Goal: Information Seeking & Learning: Check status

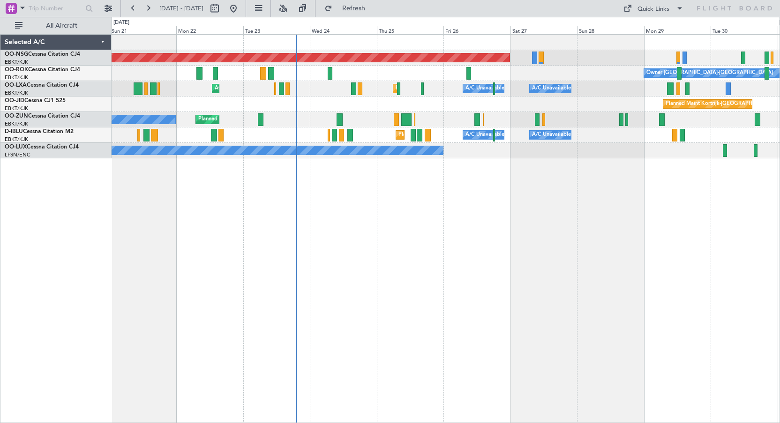
click at [565, 335] on div "Planned Maint [GEOGRAPHIC_DATA] ([GEOGRAPHIC_DATA]) Owner [GEOGRAPHIC_DATA]-[GE…" at bounding box center [446, 228] width 668 height 389
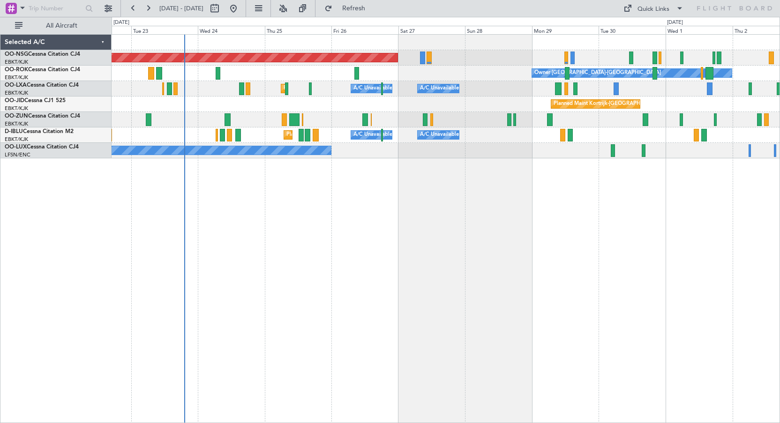
click at [369, 97] on div "Planned Maint [GEOGRAPHIC_DATA] ([GEOGRAPHIC_DATA]) Owner [GEOGRAPHIC_DATA]-[GE…" at bounding box center [446, 97] width 668 height 124
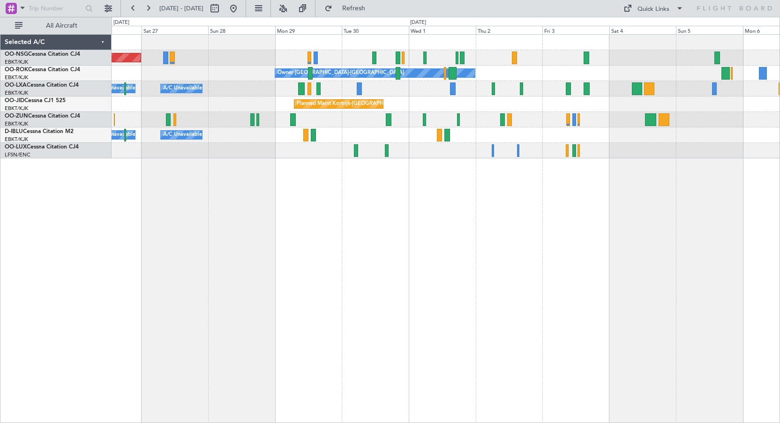
click at [219, 90] on div "A/C Unavailable [GEOGRAPHIC_DATA] ([GEOGRAPHIC_DATA] National) A/C Unavailable …" at bounding box center [446, 88] width 668 height 15
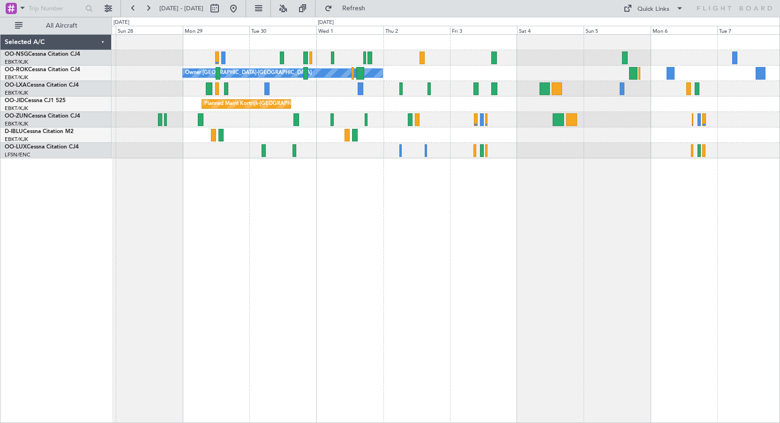
click at [334, 102] on div "Planned Maint Kortrijk-[GEOGRAPHIC_DATA]" at bounding box center [446, 104] width 668 height 15
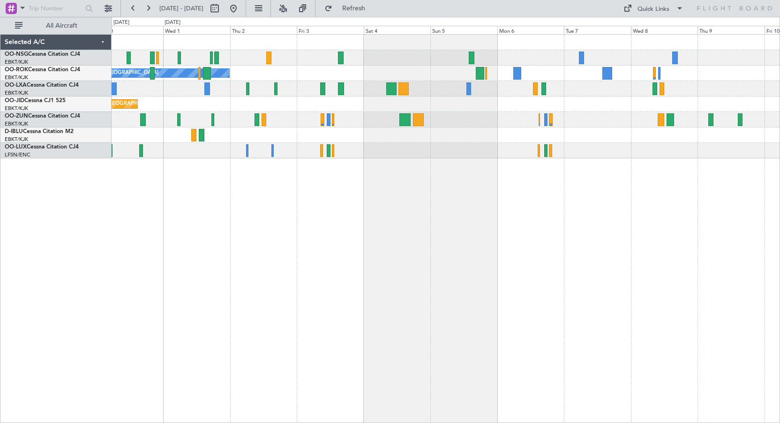
click at [440, 102] on div "Planned Maint Kortrijk-[GEOGRAPHIC_DATA]" at bounding box center [446, 104] width 668 height 15
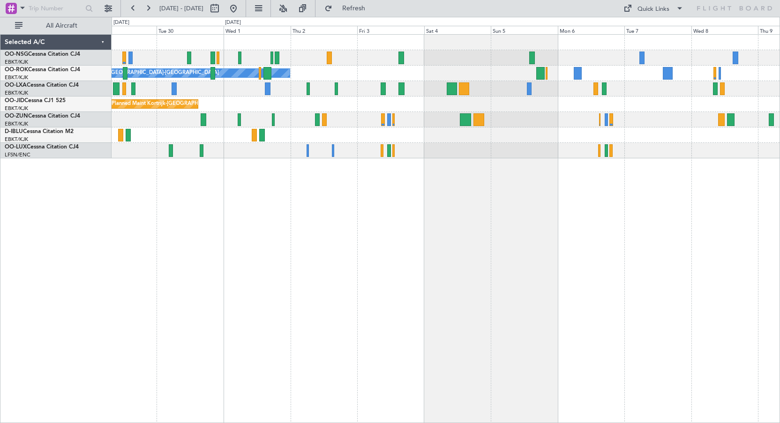
click at [460, 169] on div "Planned Maint [GEOGRAPHIC_DATA] ([GEOGRAPHIC_DATA]) Owner [GEOGRAPHIC_DATA]-[GE…" at bounding box center [446, 228] width 668 height 389
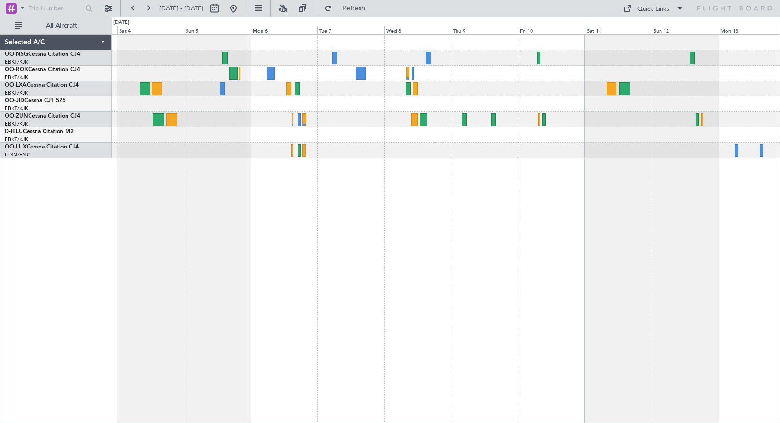
click at [326, 129] on div at bounding box center [446, 134] width 668 height 15
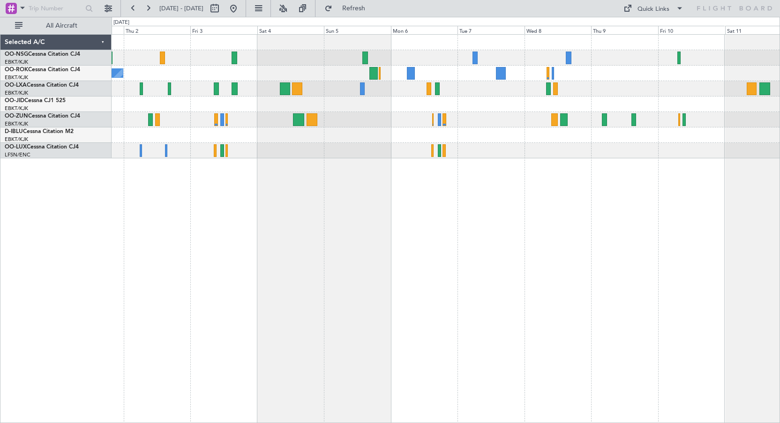
click at [487, 176] on div "Owner [GEOGRAPHIC_DATA]-[GEOGRAPHIC_DATA] Planned Maint [GEOGRAPHIC_DATA]-[GEOG…" at bounding box center [446, 228] width 668 height 389
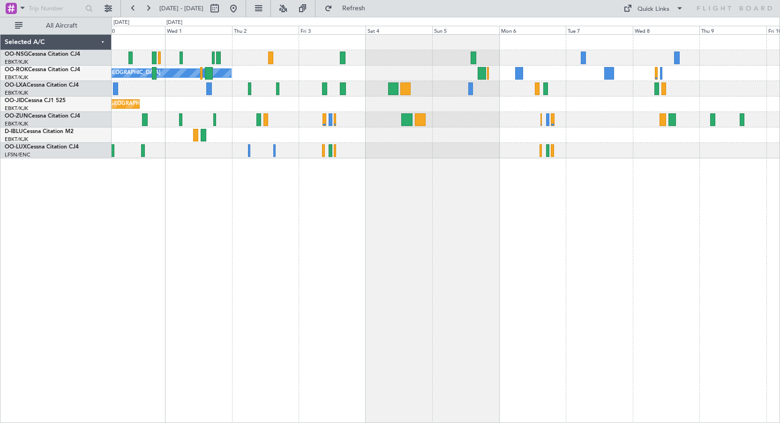
click at [439, 170] on div "Owner [GEOGRAPHIC_DATA]-[GEOGRAPHIC_DATA] A/C Unavailable Planned Maint [GEOGRA…" at bounding box center [446, 228] width 668 height 389
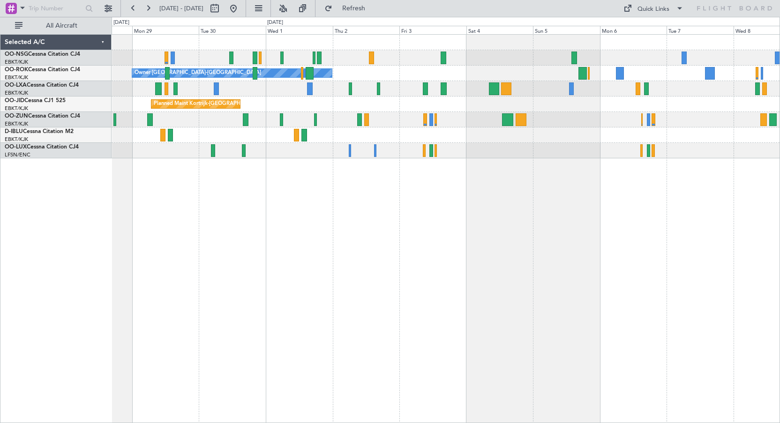
click at [412, 82] on div "A/C Unavailable A/C Unavailable [GEOGRAPHIC_DATA] ([GEOGRAPHIC_DATA] National)" at bounding box center [446, 88] width 668 height 15
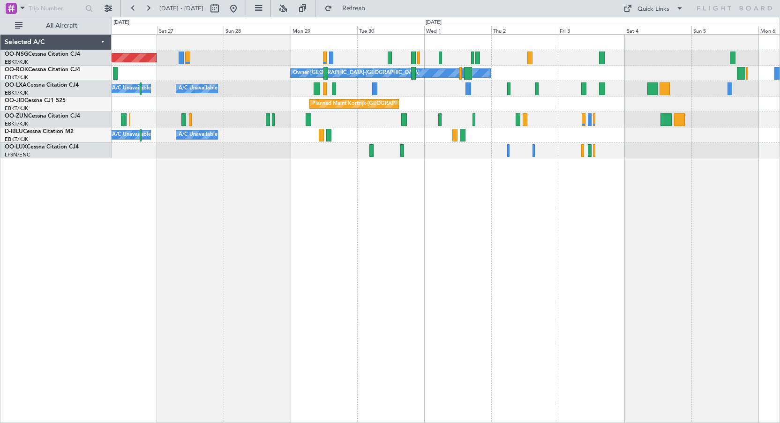
click at [455, 221] on div "Planned Maint [GEOGRAPHIC_DATA] ([GEOGRAPHIC_DATA]) Owner [GEOGRAPHIC_DATA]-[GE…" at bounding box center [446, 228] width 668 height 389
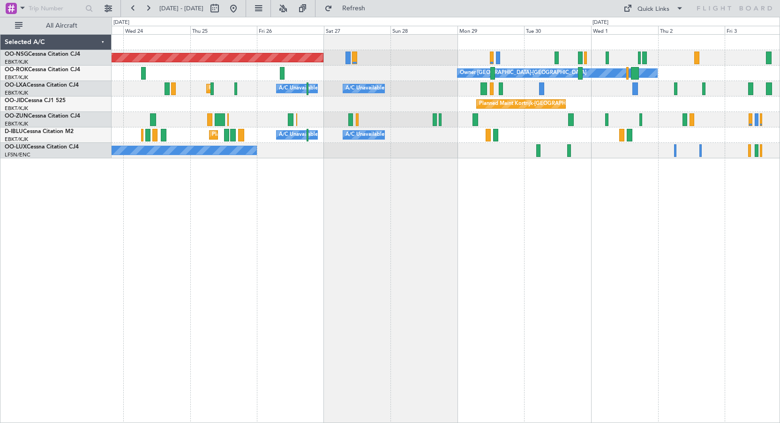
click at [410, 334] on div "Planned Maint [GEOGRAPHIC_DATA] ([GEOGRAPHIC_DATA]) Owner [GEOGRAPHIC_DATA]-[GE…" at bounding box center [446, 228] width 668 height 389
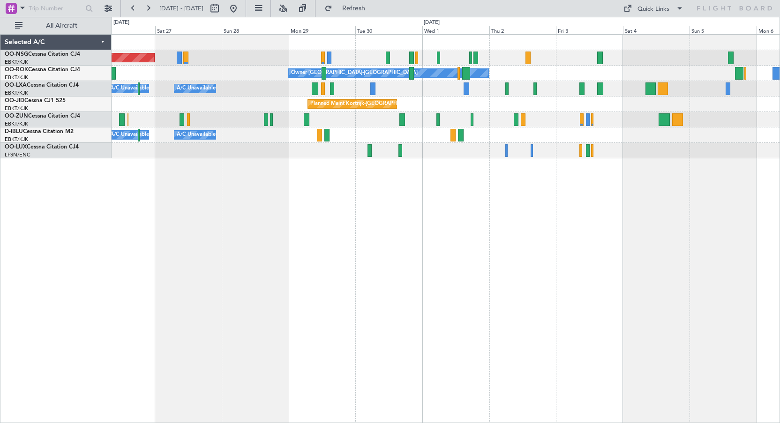
click at [470, 108] on div "Planned Maint [GEOGRAPHIC_DATA] ([GEOGRAPHIC_DATA]) Owner [GEOGRAPHIC_DATA]-[GE…" at bounding box center [446, 97] width 668 height 124
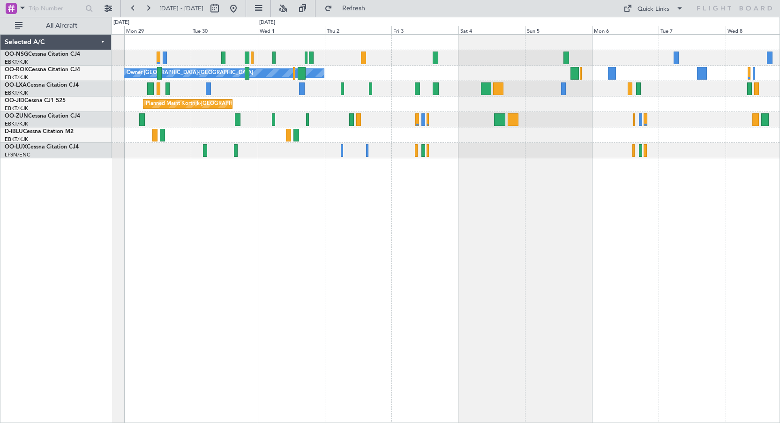
click at [503, 53] on div "Planned Maint [GEOGRAPHIC_DATA] ([GEOGRAPHIC_DATA])" at bounding box center [446, 57] width 668 height 15
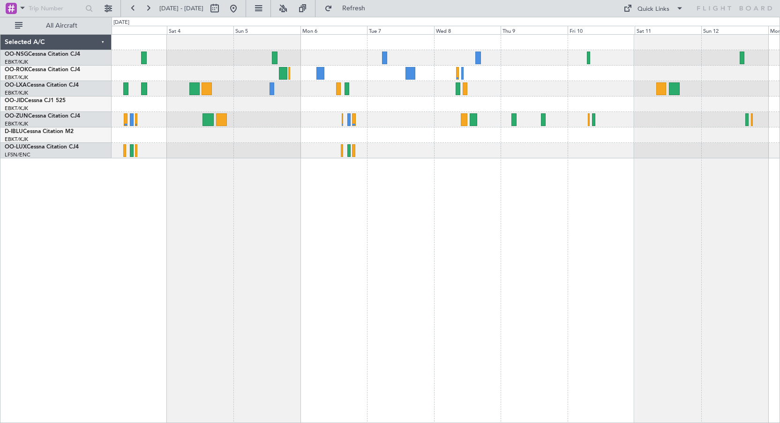
click at [436, 51] on div "Owner [GEOGRAPHIC_DATA]-[GEOGRAPHIC_DATA]" at bounding box center [446, 97] width 668 height 124
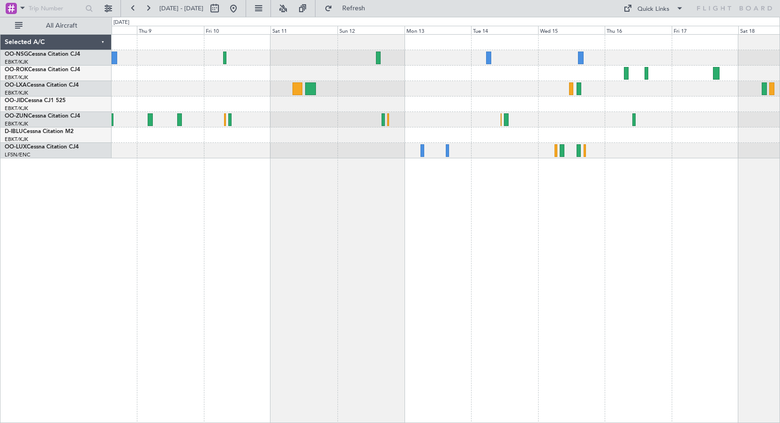
click at [366, 110] on div at bounding box center [446, 104] width 668 height 15
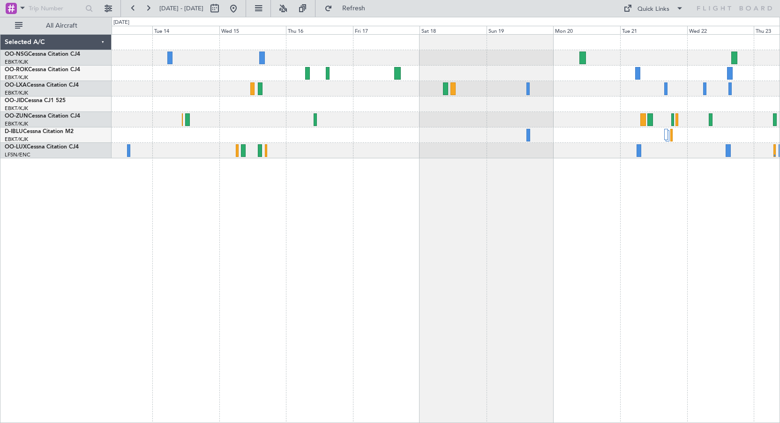
click at [335, 112] on div at bounding box center [446, 97] width 668 height 124
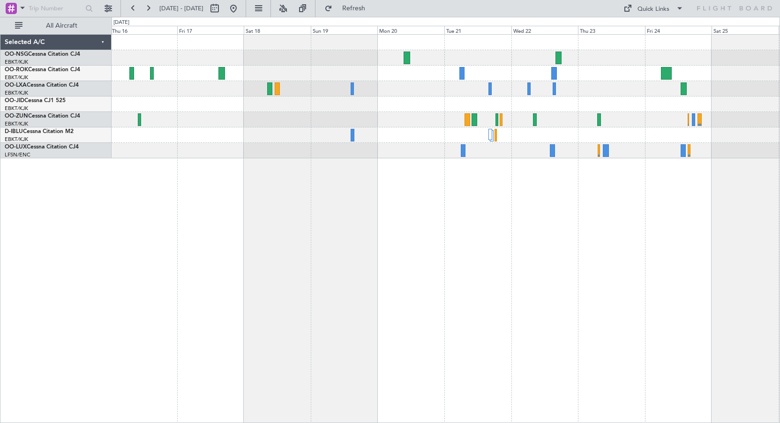
click at [398, 103] on div at bounding box center [446, 104] width 668 height 15
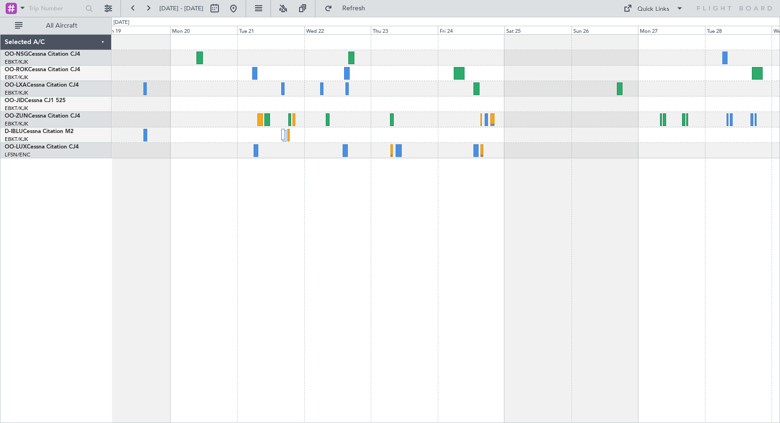
click at [405, 45] on div at bounding box center [446, 42] width 668 height 15
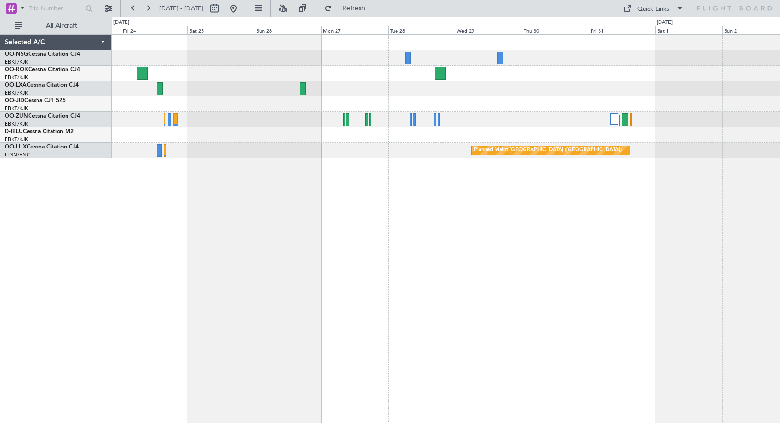
click at [463, 82] on div "Planned Maint [GEOGRAPHIC_DATA] ([GEOGRAPHIC_DATA])" at bounding box center [446, 97] width 668 height 124
click at [610, 117] on div at bounding box center [446, 119] width 668 height 15
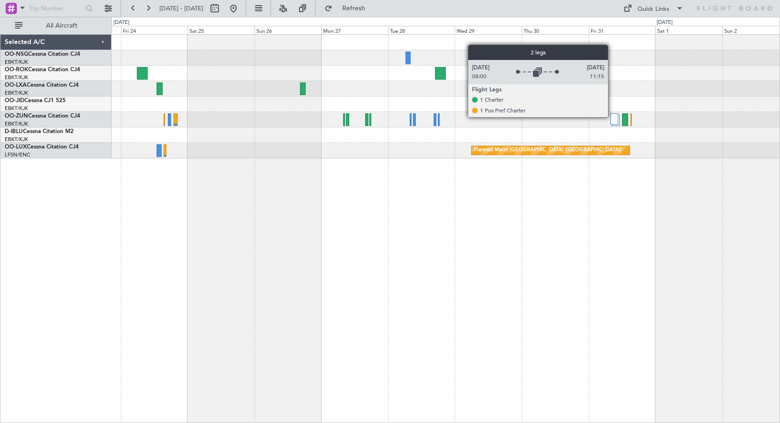
click at [612, 117] on div at bounding box center [614, 118] width 8 height 11
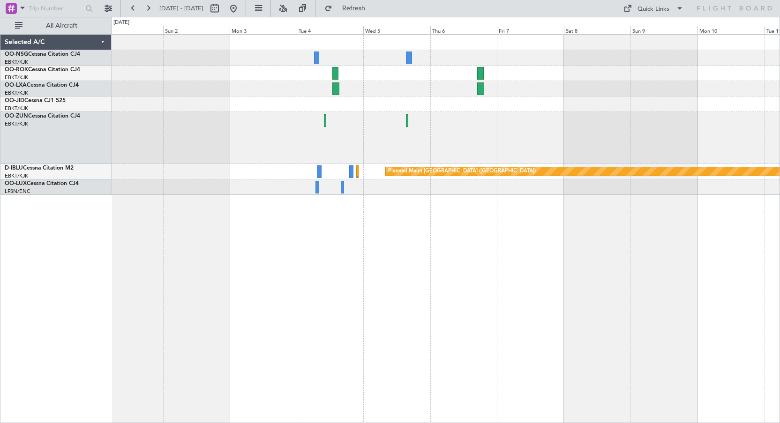
click at [144, 89] on div "Planned Maint [GEOGRAPHIC_DATA] ([GEOGRAPHIC_DATA]) Planned Maint [GEOGRAPHIC_D…" at bounding box center [446, 115] width 668 height 160
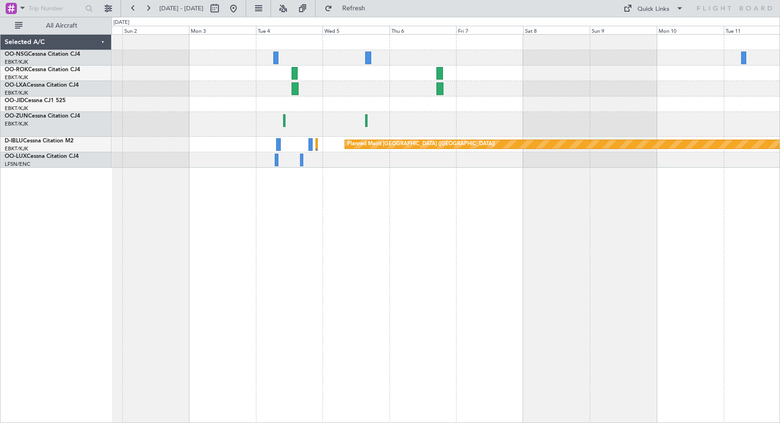
click at [455, 55] on div at bounding box center [446, 57] width 668 height 15
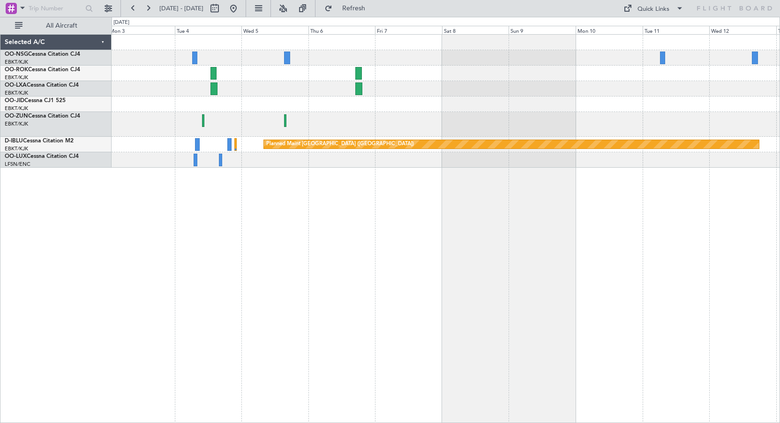
click at [416, 111] on div at bounding box center [446, 104] width 668 height 15
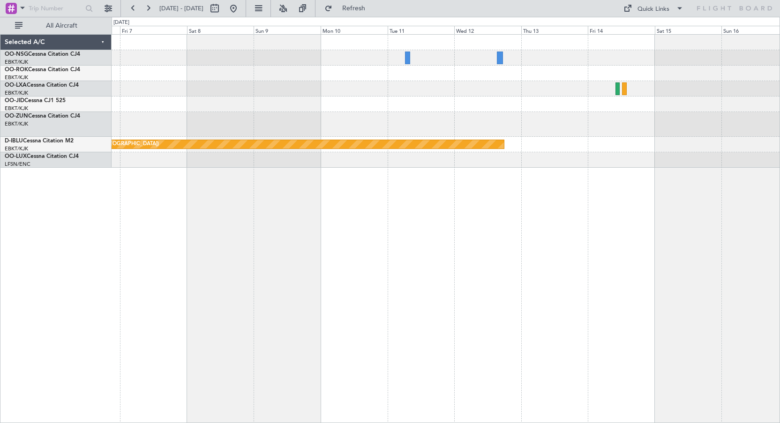
click at [120, 251] on div "Planned Maint [GEOGRAPHIC_DATA] ([GEOGRAPHIC_DATA])" at bounding box center [446, 228] width 668 height 389
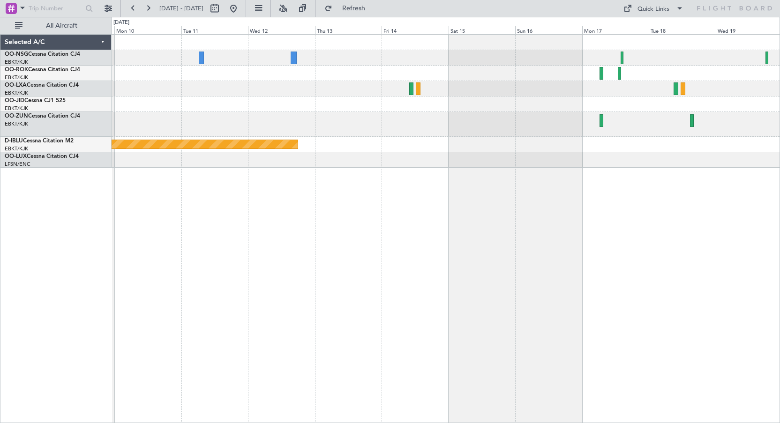
click at [262, 246] on div "Planned Maint [GEOGRAPHIC_DATA] ([GEOGRAPHIC_DATA])" at bounding box center [446, 228] width 668 height 389
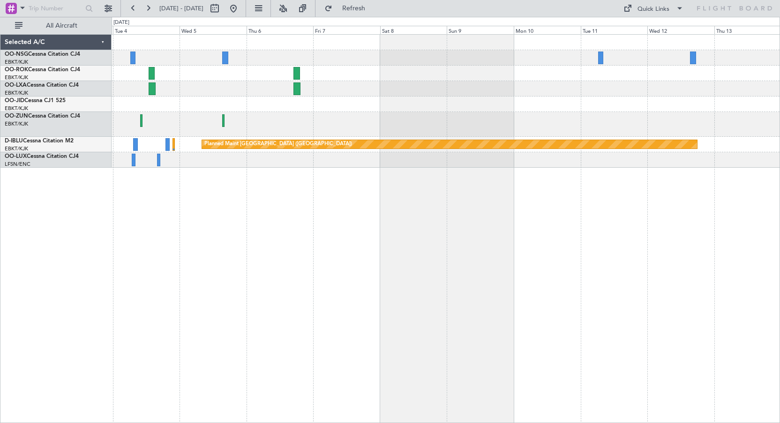
click at [757, 114] on div "Planned Maint [GEOGRAPHIC_DATA] ([GEOGRAPHIC_DATA])" at bounding box center [446, 101] width 668 height 133
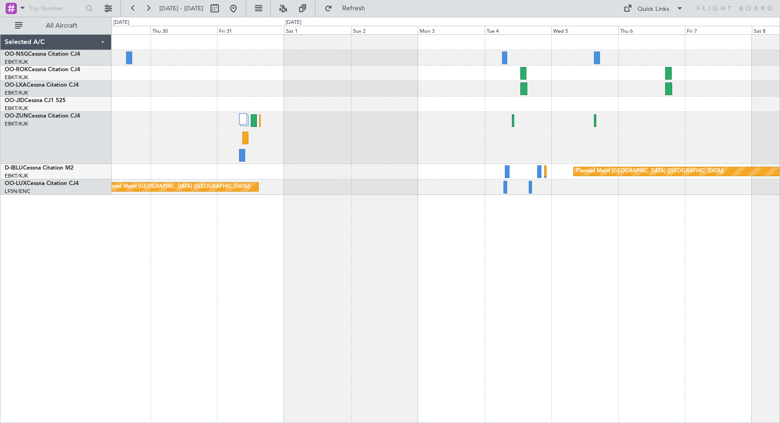
click at [532, 217] on div "Planned Maint [GEOGRAPHIC_DATA] ([GEOGRAPHIC_DATA]) Planned Maint [GEOGRAPHIC_D…" at bounding box center [446, 228] width 668 height 389
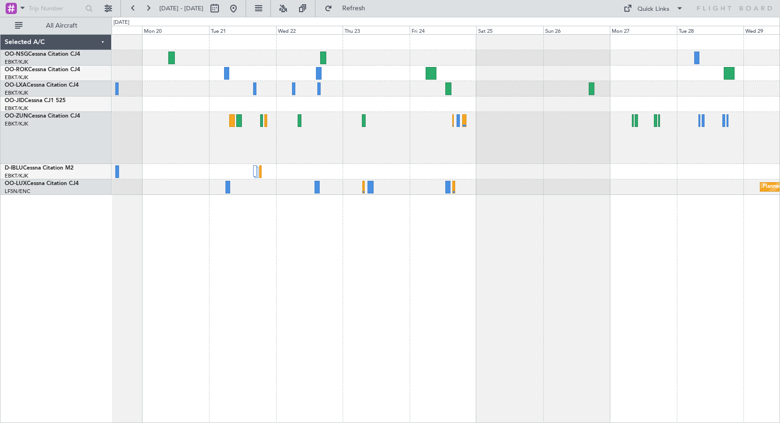
click at [713, 118] on div "Planned Maint [GEOGRAPHIC_DATA] ([GEOGRAPHIC_DATA]) Selected A/C OO-NSG Cessna …" at bounding box center [390, 220] width 780 height 406
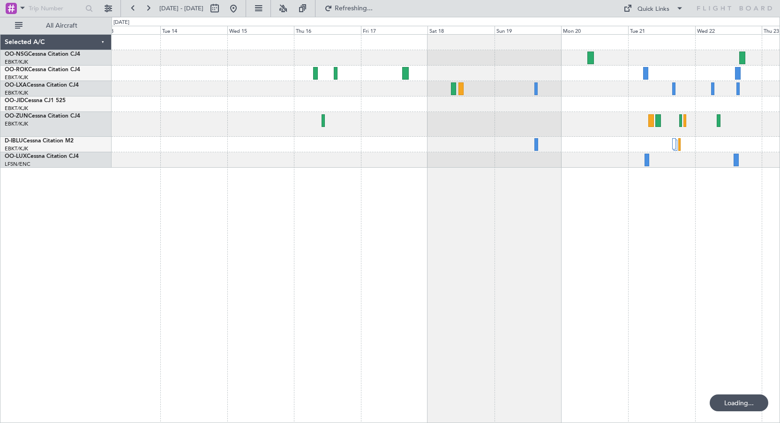
click at [657, 251] on div at bounding box center [446, 228] width 668 height 389
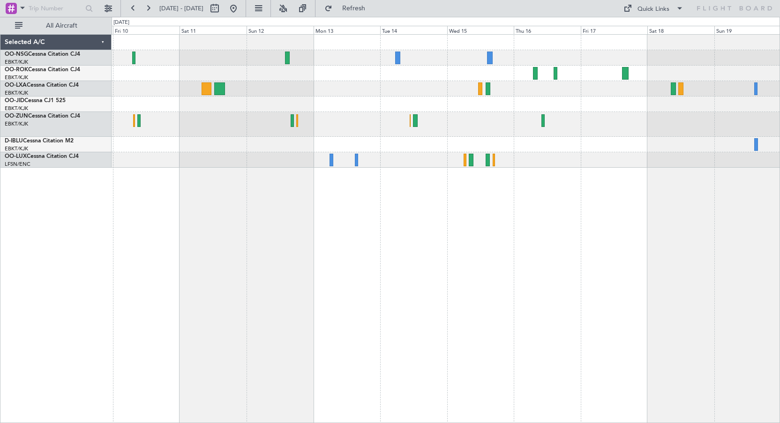
click at [750, 139] on div at bounding box center [446, 101] width 668 height 133
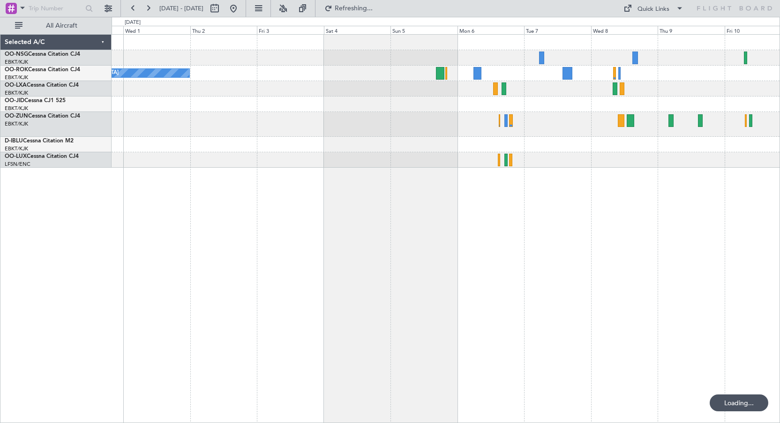
click at [715, 195] on div "Owner [GEOGRAPHIC_DATA]-[GEOGRAPHIC_DATA]" at bounding box center [446, 228] width 668 height 389
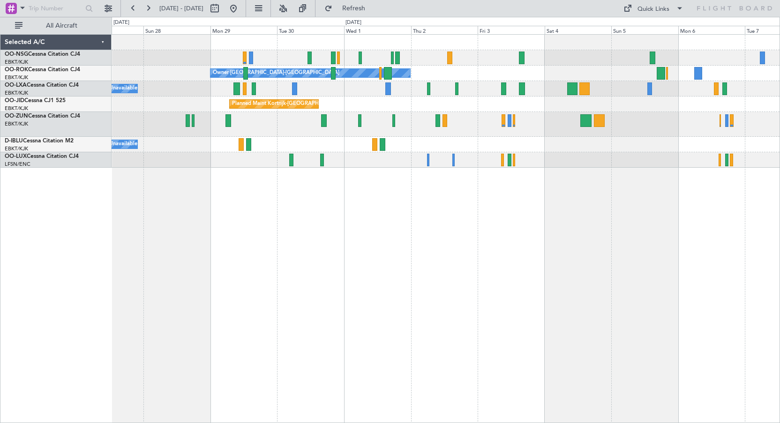
click at [657, 203] on div "Planned Maint [GEOGRAPHIC_DATA] ([GEOGRAPHIC_DATA]) Owner [GEOGRAPHIC_DATA]-[GE…" at bounding box center [446, 228] width 668 height 389
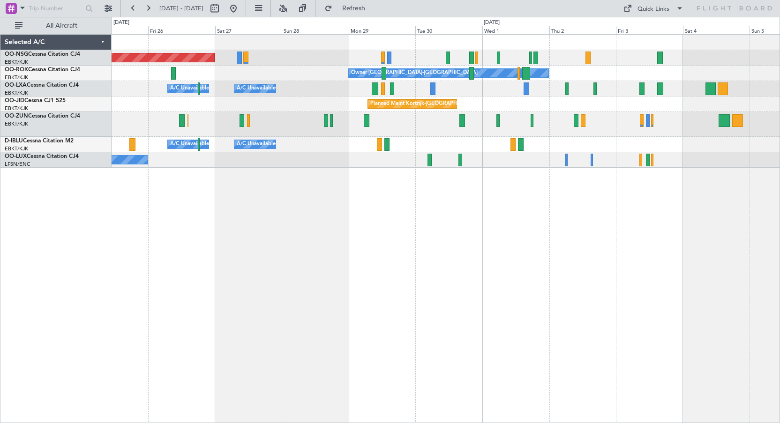
click at [649, 206] on div "Planned Maint [GEOGRAPHIC_DATA] ([GEOGRAPHIC_DATA]) Owner [GEOGRAPHIC_DATA]-[GE…" at bounding box center [446, 228] width 668 height 389
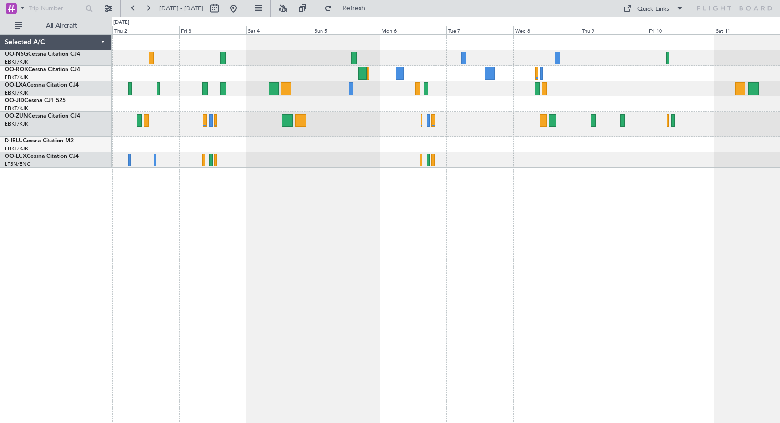
click at [247, 255] on div "Owner [GEOGRAPHIC_DATA]-[GEOGRAPHIC_DATA] Planned Maint [GEOGRAPHIC_DATA]-[GEOG…" at bounding box center [446, 228] width 668 height 389
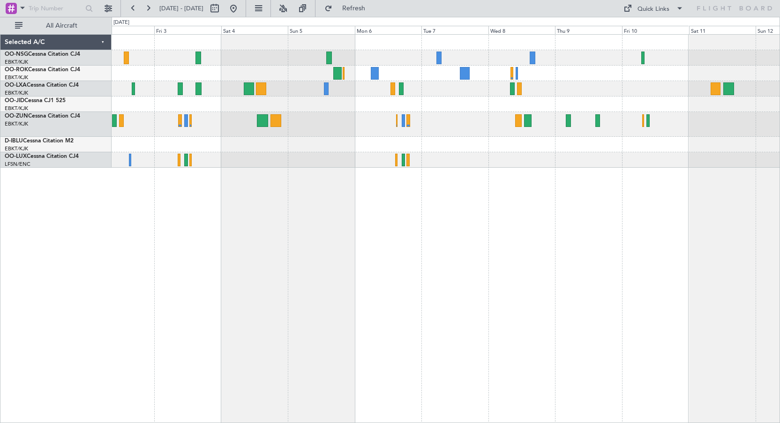
click at [265, 247] on div "Owner [GEOGRAPHIC_DATA]-[GEOGRAPHIC_DATA] Planned Maint [GEOGRAPHIC_DATA]-[GEOG…" at bounding box center [446, 228] width 668 height 389
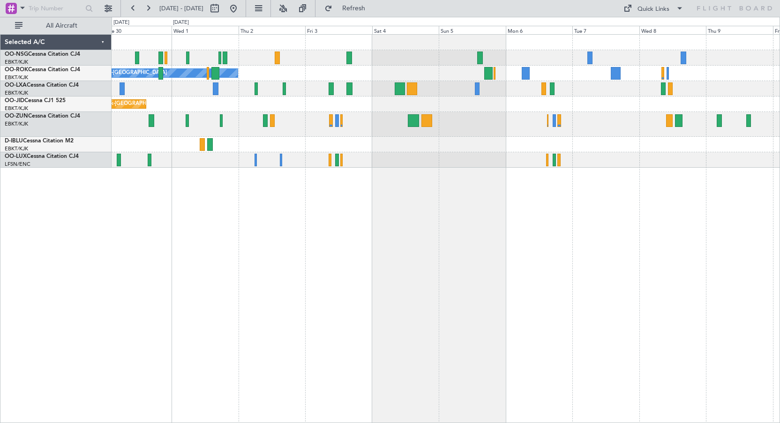
click at [663, 165] on div "Owner [GEOGRAPHIC_DATA]-[GEOGRAPHIC_DATA] A/C Unavailable Planned Maint [GEOGRA…" at bounding box center [446, 228] width 668 height 389
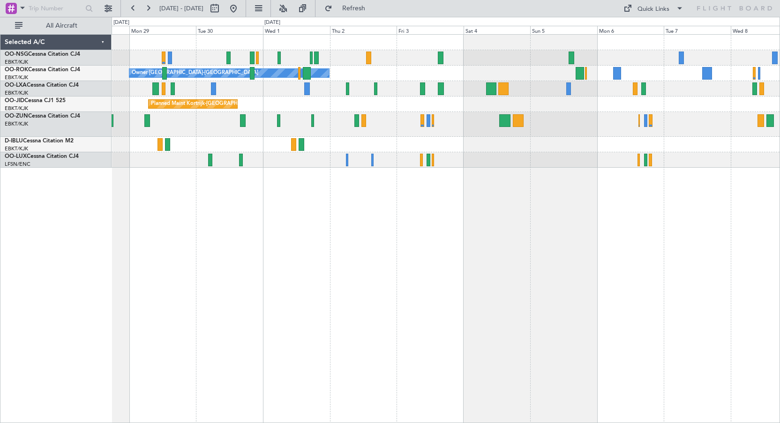
click at [707, 196] on div "Planned Maint [GEOGRAPHIC_DATA] ([GEOGRAPHIC_DATA]) Owner [GEOGRAPHIC_DATA]-[GE…" at bounding box center [446, 228] width 668 height 389
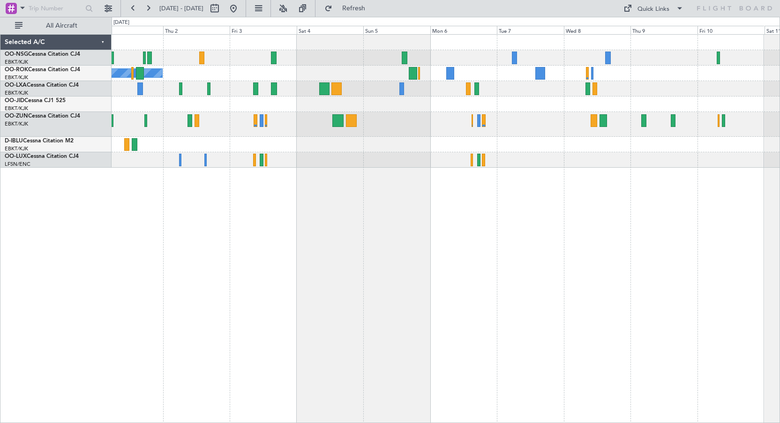
click at [232, 214] on div "Owner [GEOGRAPHIC_DATA]-[GEOGRAPHIC_DATA] Planned Maint [GEOGRAPHIC_DATA]-[GEOG…" at bounding box center [446, 228] width 668 height 389
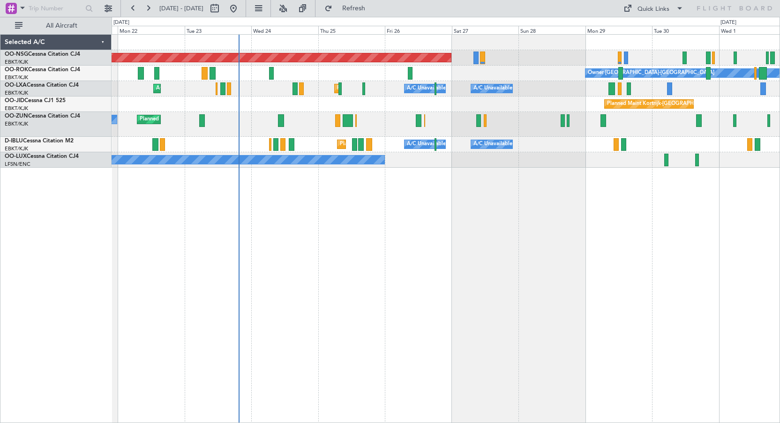
click at [253, 106] on div "Planned Maint Kortrijk-[GEOGRAPHIC_DATA]" at bounding box center [446, 104] width 668 height 15
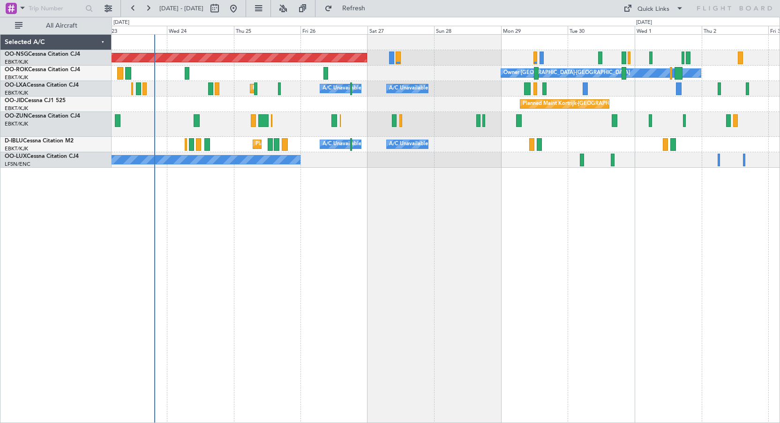
click at [389, 103] on div "Planned Maint Kortrijk-[GEOGRAPHIC_DATA]" at bounding box center [446, 104] width 668 height 15
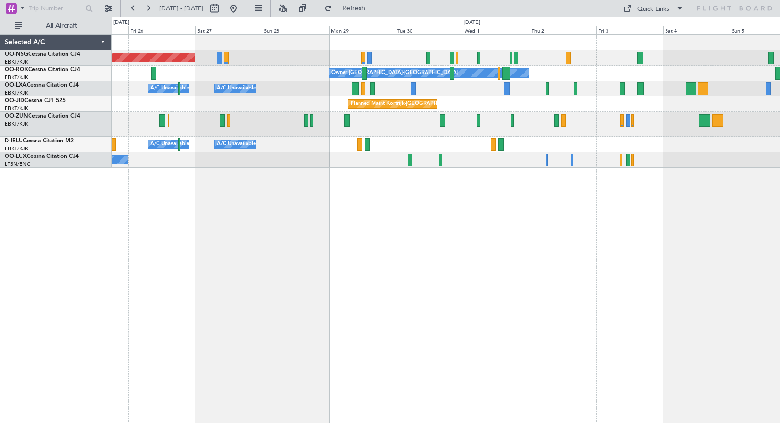
click at [459, 42] on div at bounding box center [446, 42] width 668 height 15
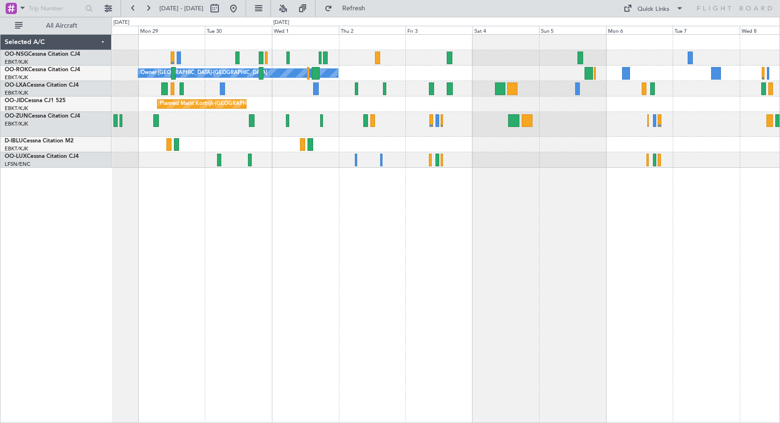
click at [460, 52] on div "Planned Maint [GEOGRAPHIC_DATA] ([GEOGRAPHIC_DATA])" at bounding box center [446, 57] width 668 height 15
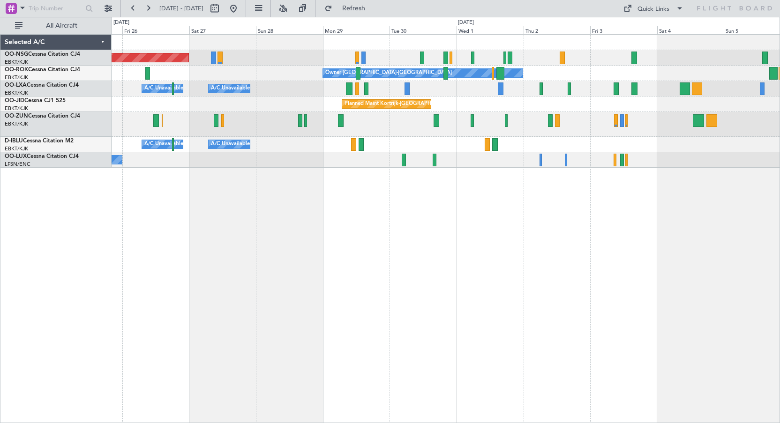
click at [432, 220] on div "Planned Maint [GEOGRAPHIC_DATA] ([GEOGRAPHIC_DATA]) Owner [GEOGRAPHIC_DATA]-[GE…" at bounding box center [446, 228] width 668 height 389
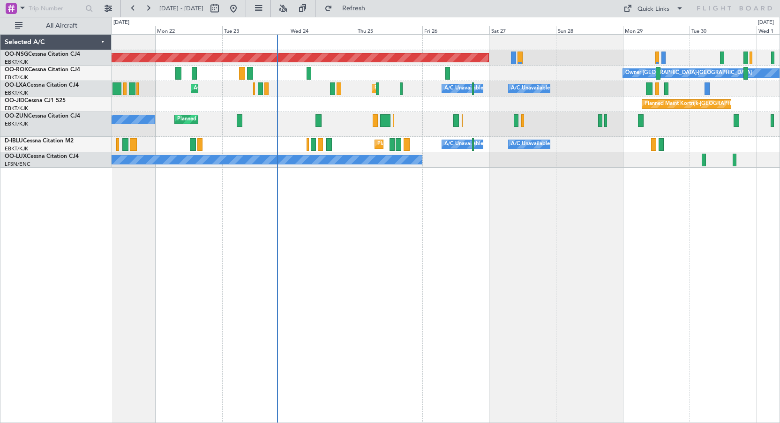
click at [597, 275] on div "Planned Maint [GEOGRAPHIC_DATA] ([GEOGRAPHIC_DATA]) Owner [GEOGRAPHIC_DATA]-[GE…" at bounding box center [446, 228] width 668 height 389
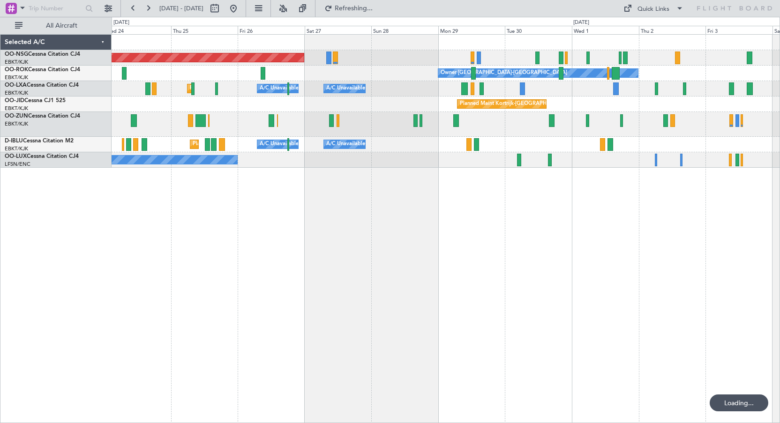
click at [416, 266] on div "Planned Maint [GEOGRAPHIC_DATA] ([GEOGRAPHIC_DATA]) Owner [GEOGRAPHIC_DATA]-[GE…" at bounding box center [446, 228] width 668 height 389
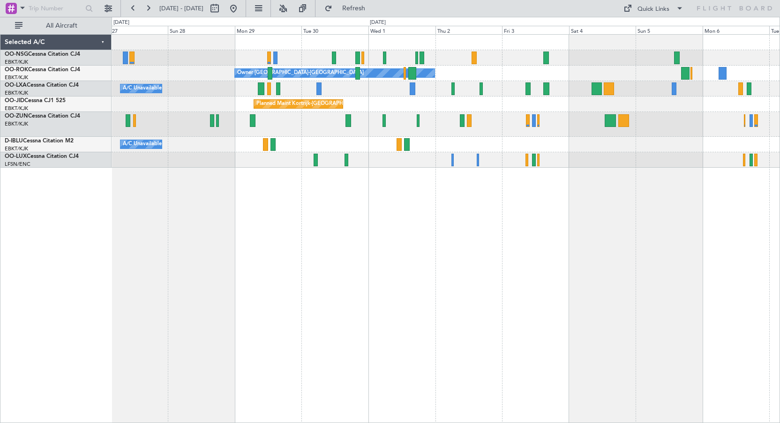
click at [456, 112] on div "Planned Maint [GEOGRAPHIC_DATA] ([GEOGRAPHIC_DATA]) Owner [GEOGRAPHIC_DATA]-[GE…" at bounding box center [446, 101] width 668 height 133
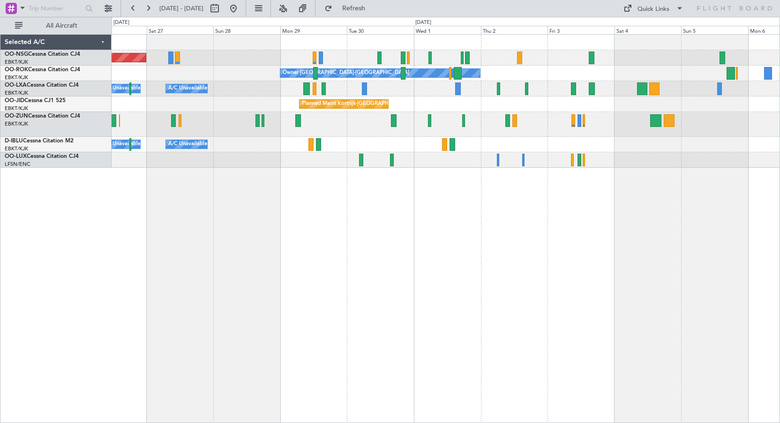
click at [360, 152] on div "Planned Maint [GEOGRAPHIC_DATA] ([GEOGRAPHIC_DATA]) Owner [GEOGRAPHIC_DATA]-[GE…" at bounding box center [446, 101] width 668 height 133
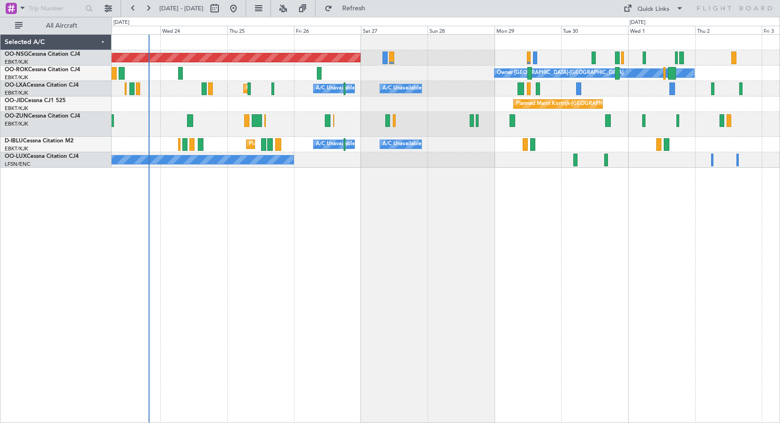
click at [318, 112] on div "Planned Maint Kortrijk-[GEOGRAPHIC_DATA]" at bounding box center [446, 104] width 668 height 15
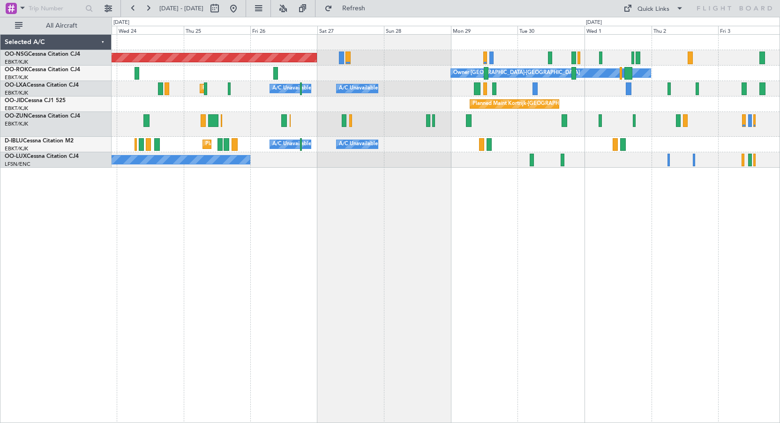
click at [369, 129] on div "Planned Maint Kortrijk-[GEOGRAPHIC_DATA] Owner" at bounding box center [446, 124] width 668 height 25
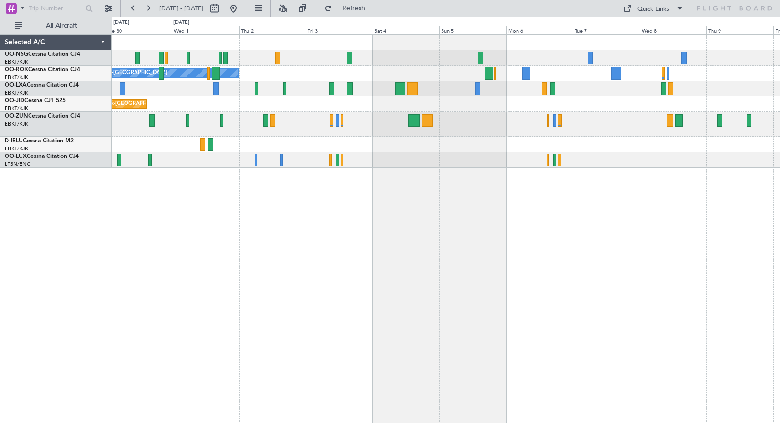
click at [423, 68] on div "Owner [GEOGRAPHIC_DATA]-[GEOGRAPHIC_DATA] A/C Unavailable Planned Maint [GEOGRA…" at bounding box center [446, 101] width 668 height 133
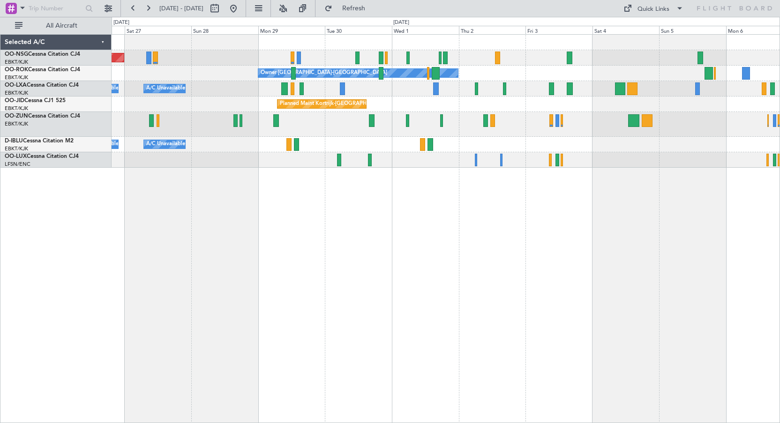
click at [602, 154] on div "No Crew Nancy (Essey)" at bounding box center [446, 159] width 668 height 15
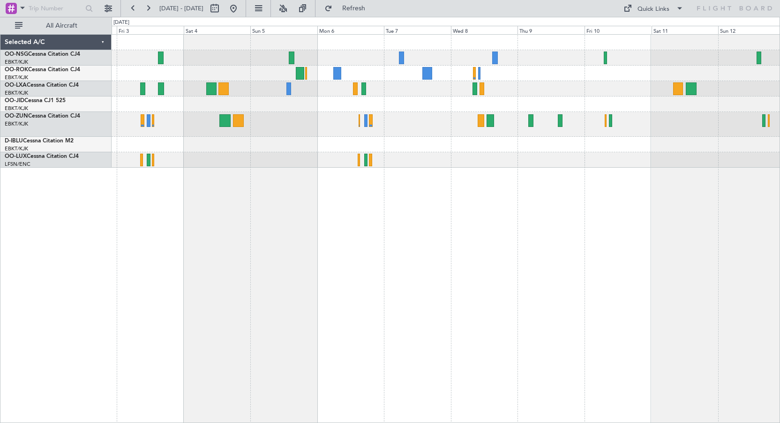
click at [334, 61] on div "Owner [GEOGRAPHIC_DATA]-[GEOGRAPHIC_DATA] Planned Maint [GEOGRAPHIC_DATA]-[GEOG…" at bounding box center [446, 101] width 668 height 133
